Goal: Information Seeking & Learning: Compare options

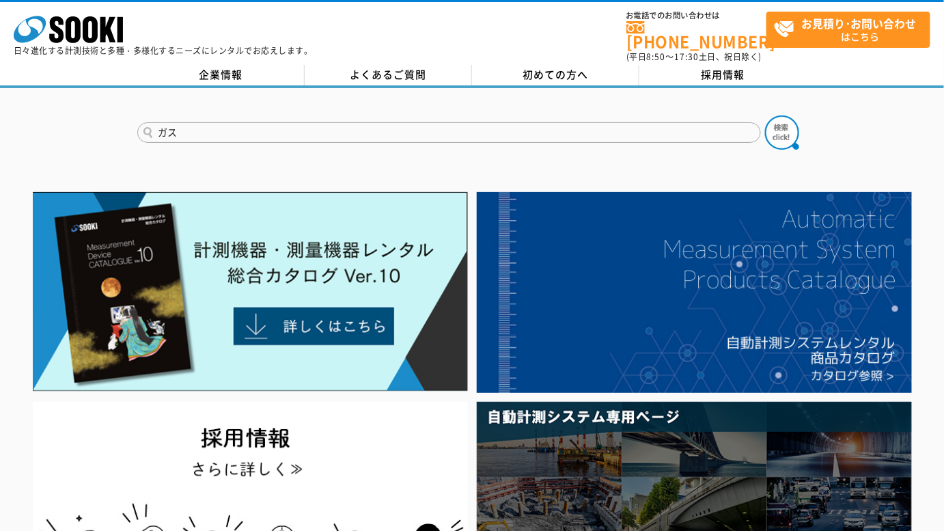
type input "ガス"
click at [765, 115] on button at bounding box center [782, 132] width 34 height 34
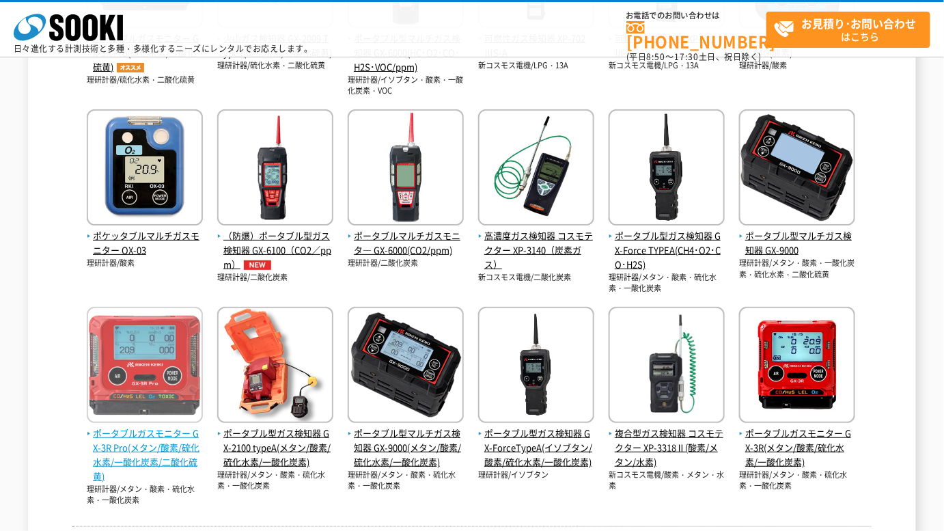
scroll to position [482, 0]
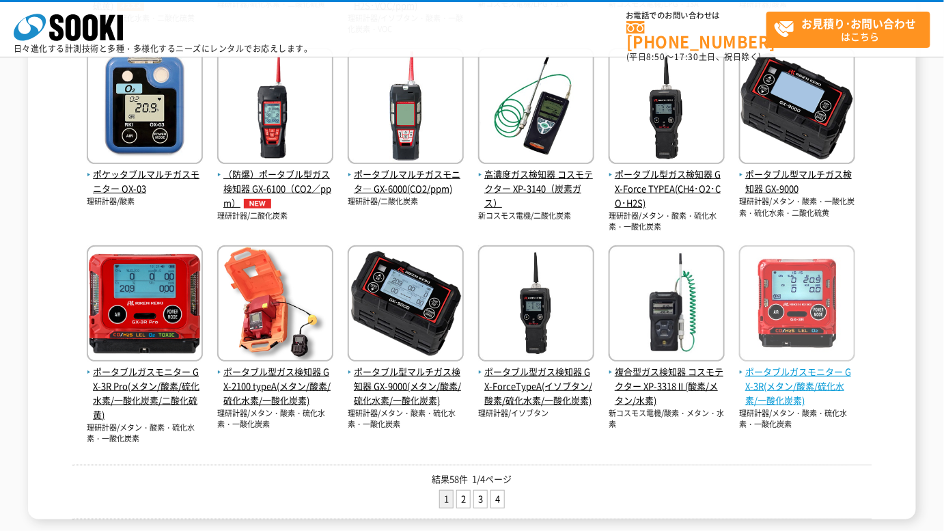
click at [780, 384] on span "ポータブルガスモニター GX-3R(メタン/酸素/硫化水素/一酸化炭素)" at bounding box center [797, 386] width 116 height 42
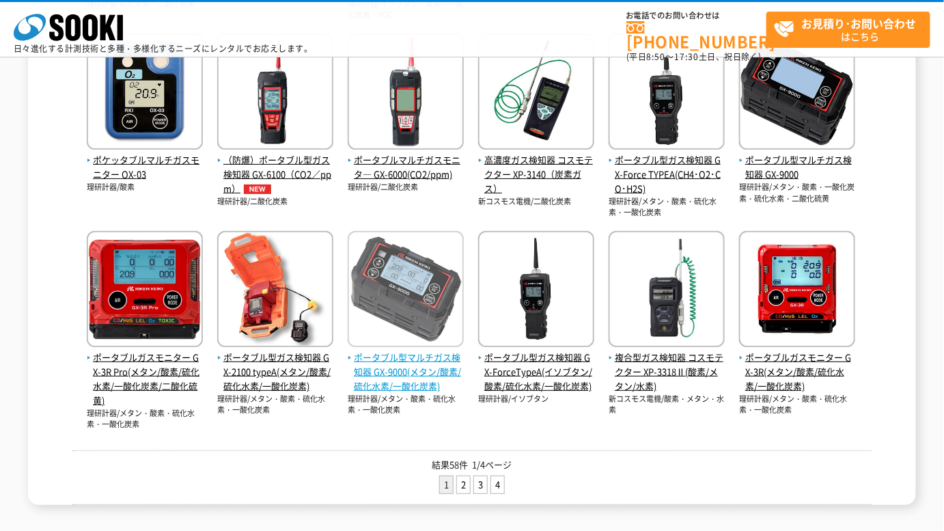
scroll to position [558, 0]
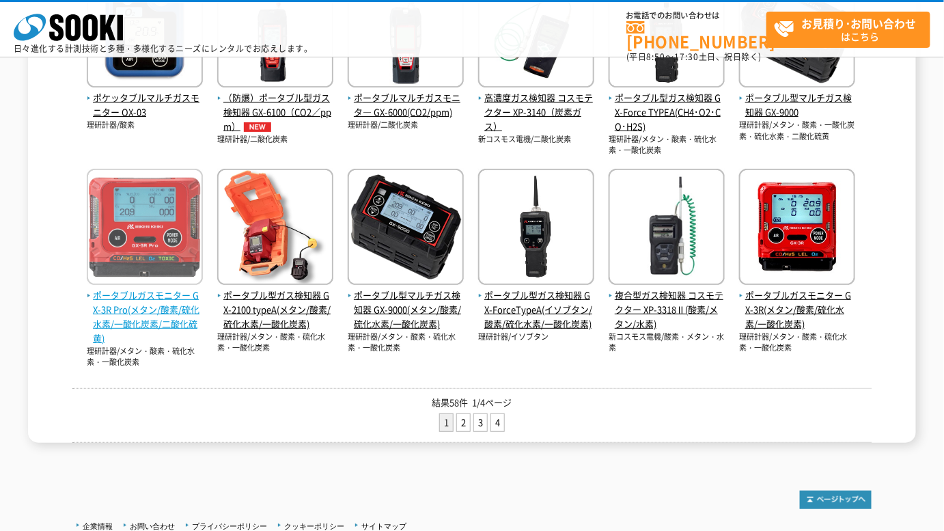
click at [100, 315] on span "ポータブルガスモニター GX-3R Pro(メタン/酸素/硫化水素/一酸化炭素/二酸化硫黄)" at bounding box center [145, 316] width 116 height 57
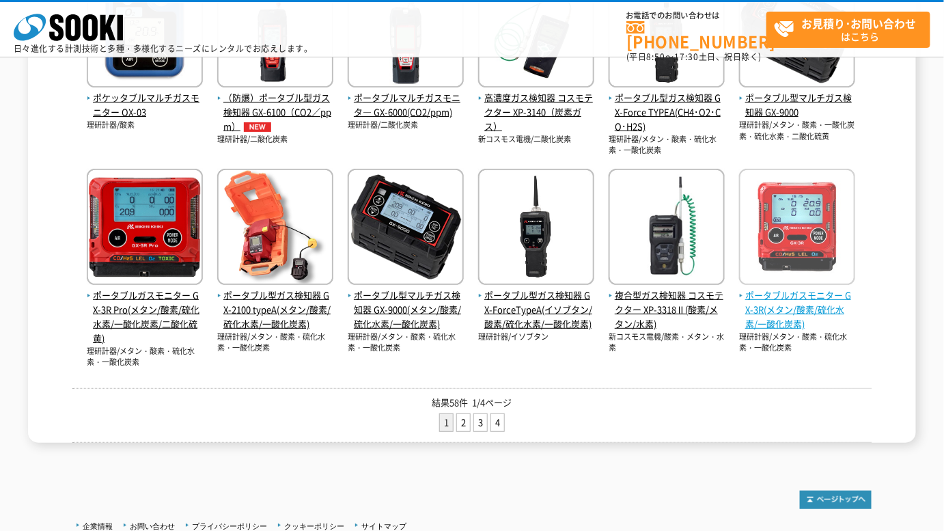
click at [782, 317] on span "ポータブルガスモニター GX-3R(メタン/酸素/硫化水素/一酸化炭素)" at bounding box center [797, 309] width 116 height 42
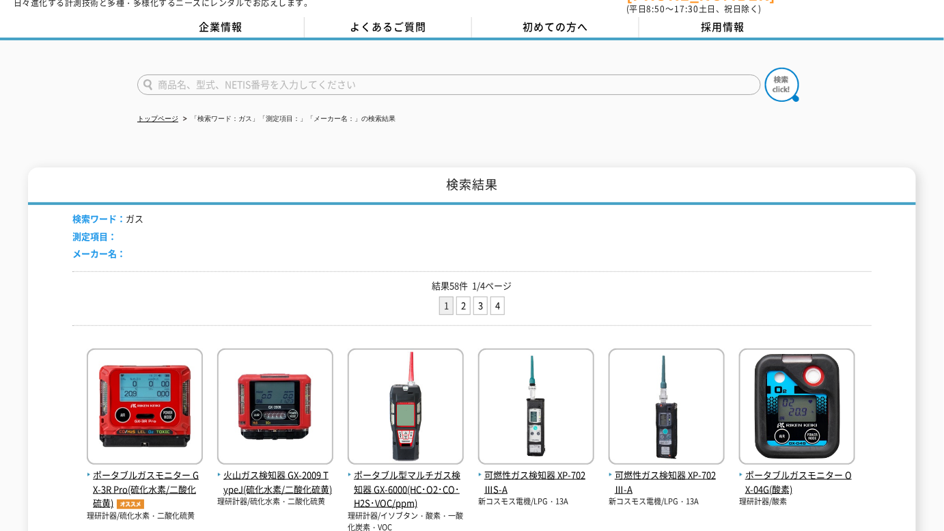
scroll to position [0, 0]
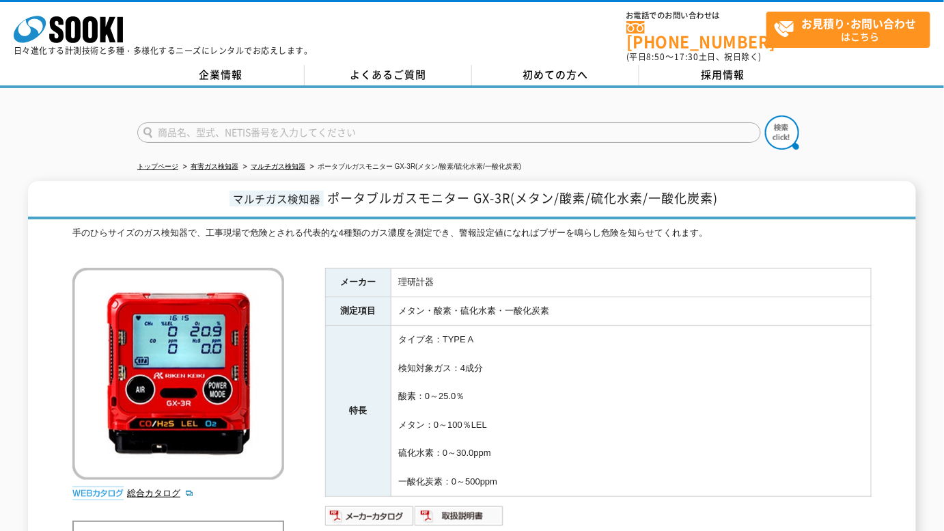
scroll to position [124, 0]
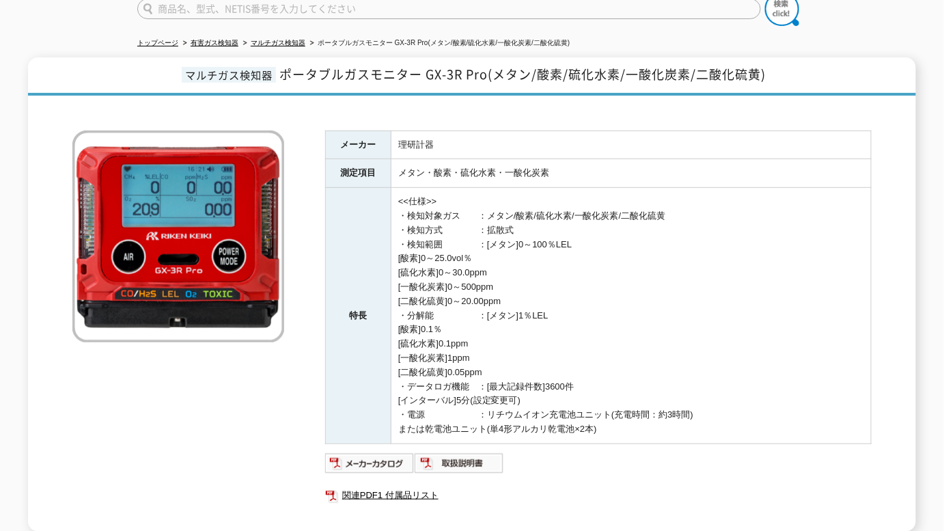
scroll to position [61, 0]
